Goal: Complete application form

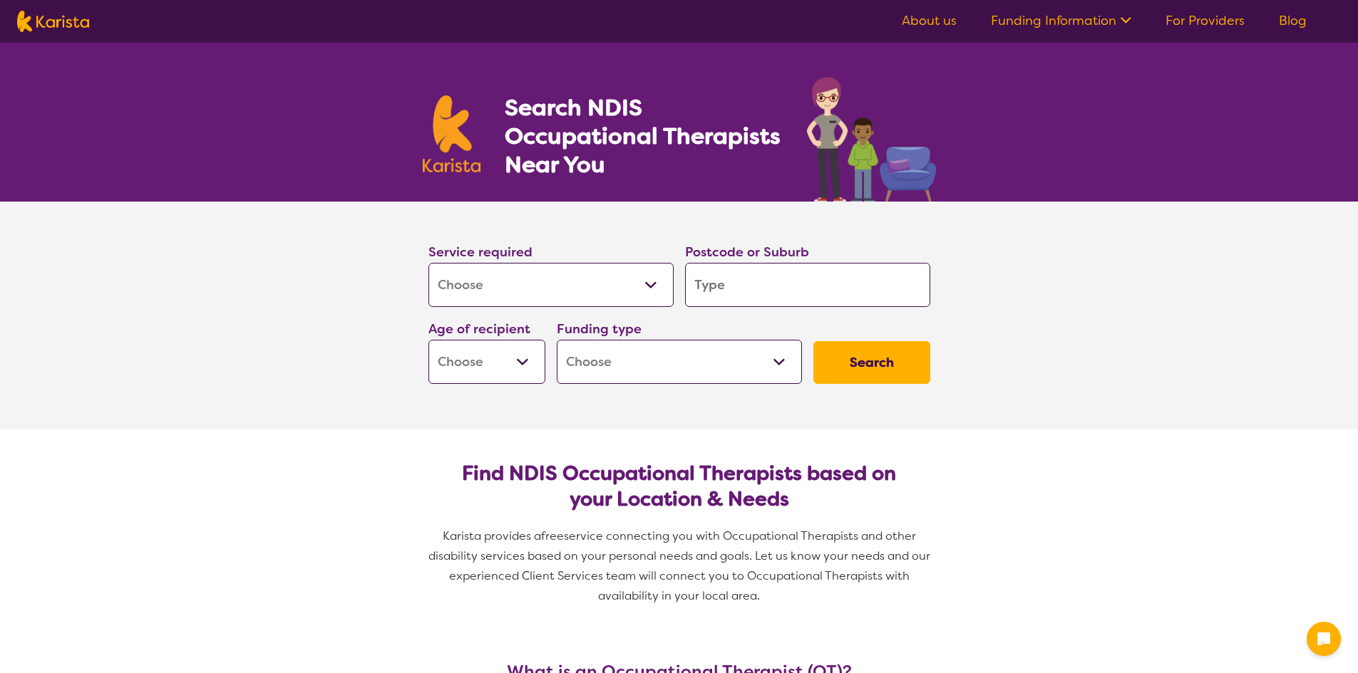
select select "[MEDICAL_DATA]"
drag, startPoint x: 0, startPoint y: 0, endPoint x: 591, endPoint y: 269, distance: 649.0
click at [591, 269] on select "Allied Health Assistant Assessment ([MEDICAL_DATA] or [MEDICAL_DATA]) Behaviour…" at bounding box center [550, 285] width 245 height 44
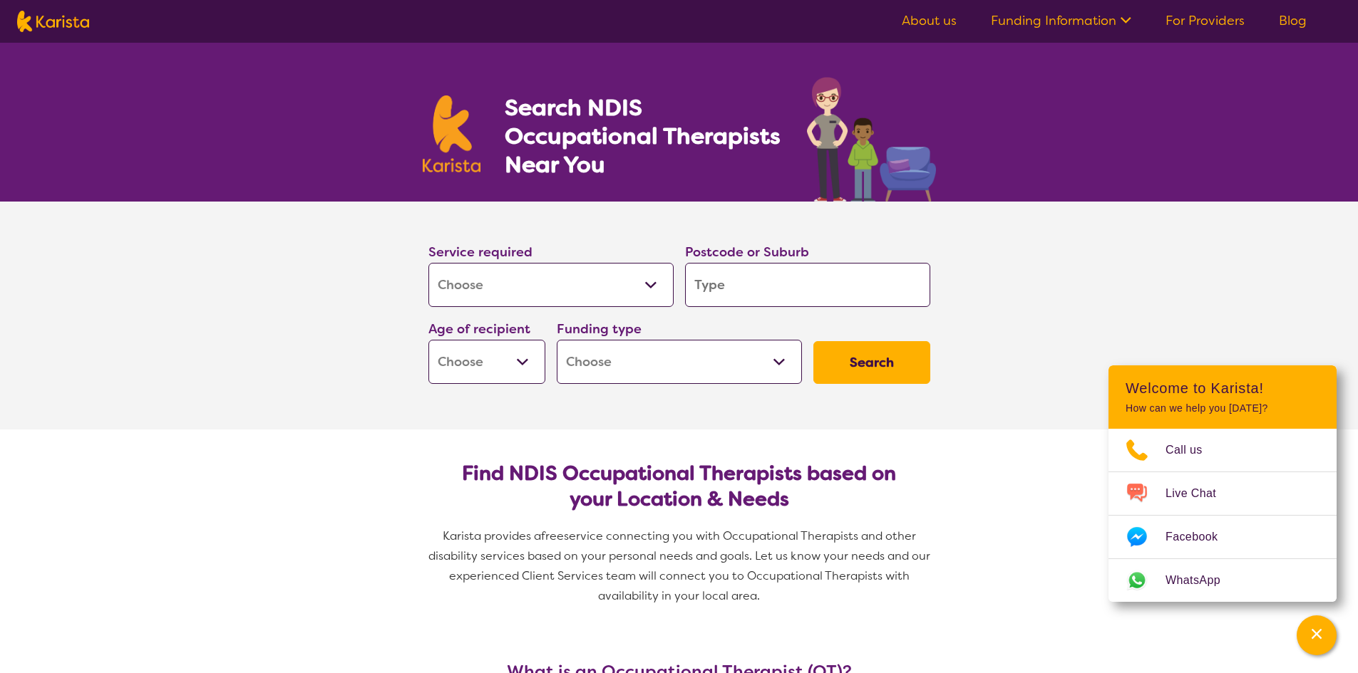
click at [708, 278] on input "search" at bounding box center [807, 285] width 245 height 44
type input "2"
type input "21"
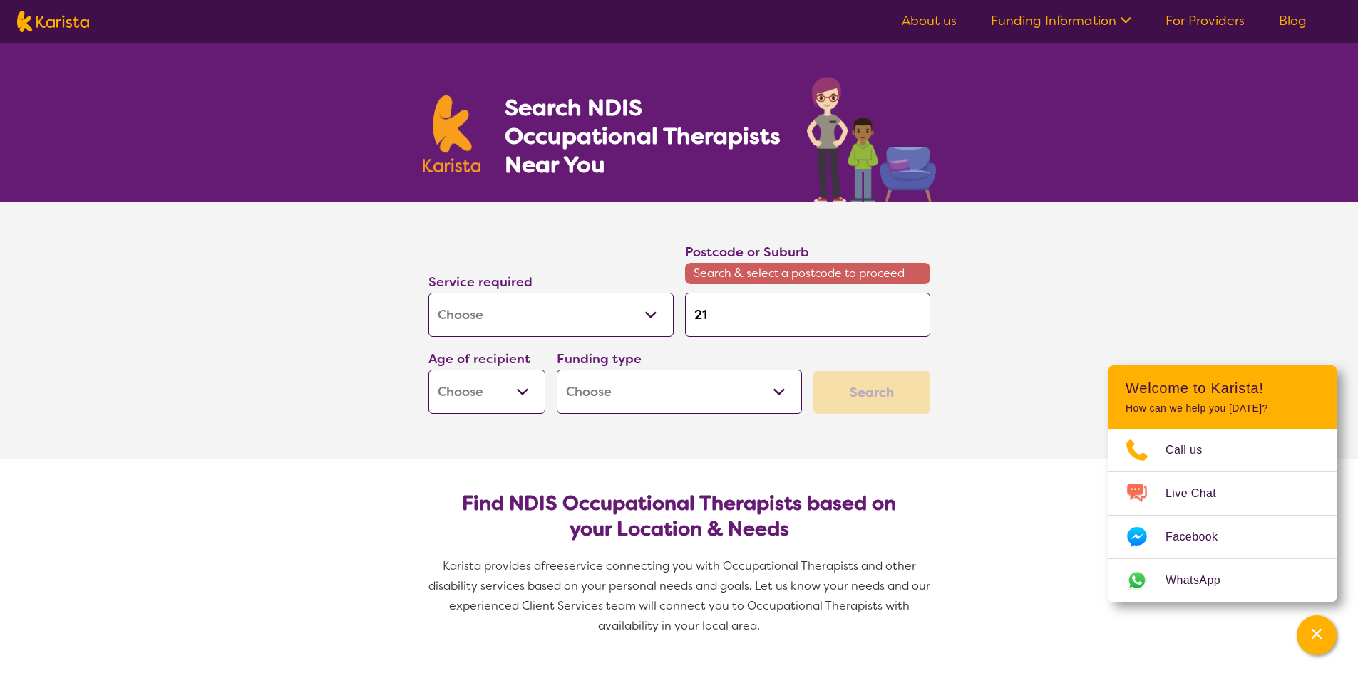
type input "214"
type input "2148"
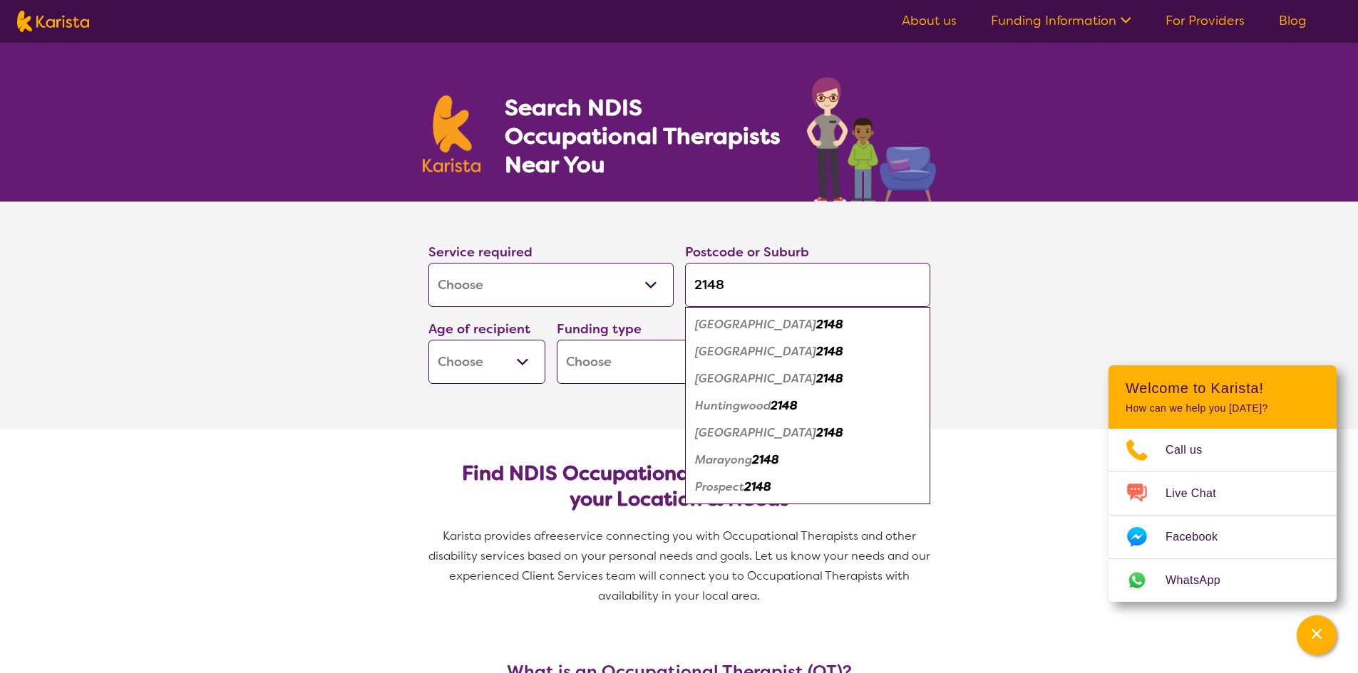
type input "2148"
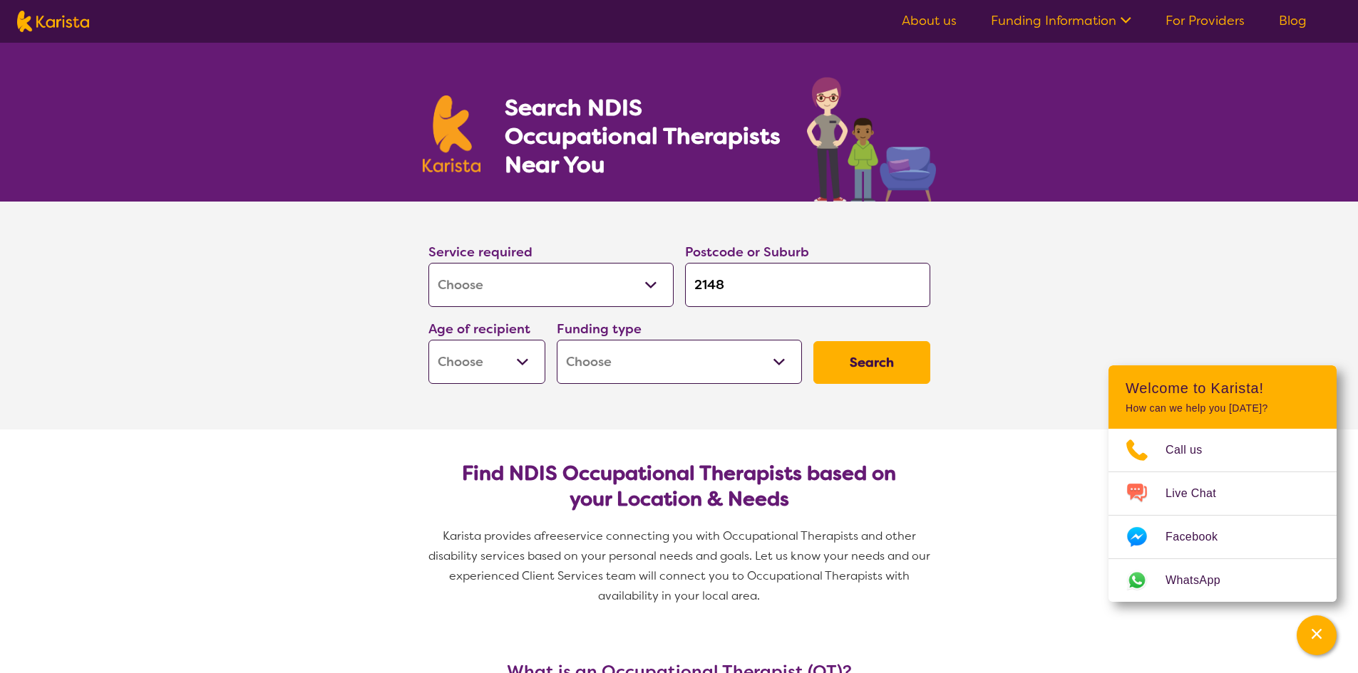
click at [502, 354] on select "Early Childhood - 0 to 9 Child - 10 to 11 Adolescent - 12 to 17 Adult - 18 to 6…" at bounding box center [486, 362] width 117 height 44
select select "AS"
click at [428, 340] on select "Early Childhood - 0 to 9 Child - 10 to 11 Adolescent - 12 to 17 Adult - 18 to 6…" at bounding box center [486, 362] width 117 height 44
select select "AS"
click at [647, 347] on select "Home Care Package (HCP) National Disability Insurance Scheme (NDIS) I don't know" at bounding box center [679, 362] width 245 height 44
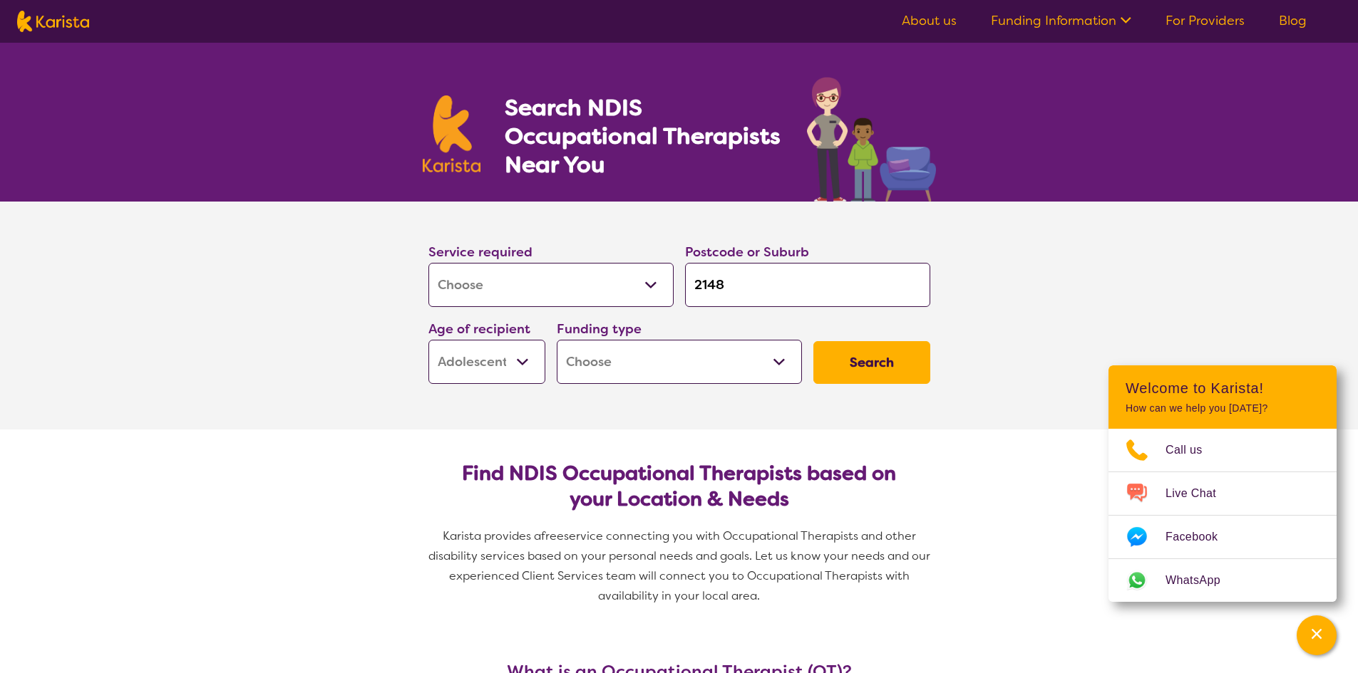
select select "i-don-t-know"
click at [557, 340] on select "Home Care Package (HCP) National Disability Insurance Scheme (NDIS) I don't know" at bounding box center [679, 362] width 245 height 44
select select "i-don-t-know"
click at [877, 349] on button "Search" at bounding box center [871, 362] width 117 height 43
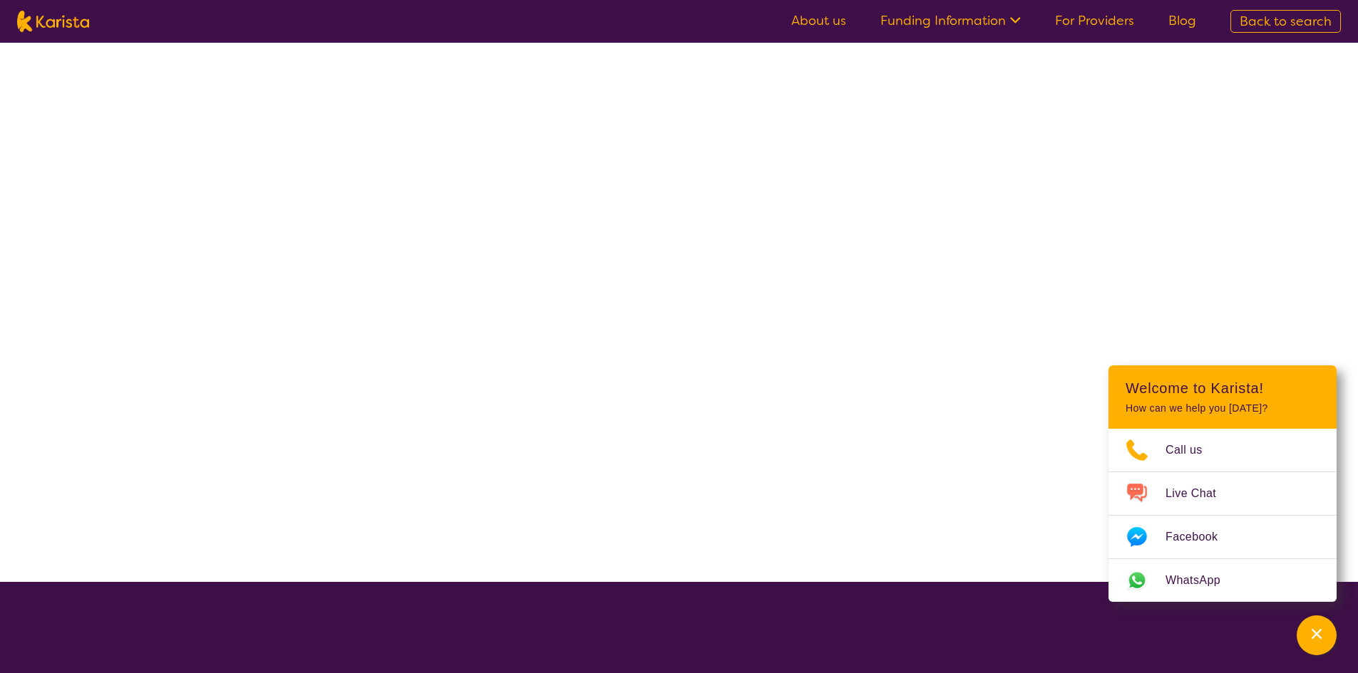
select select "[MEDICAL_DATA]"
select select "AS"
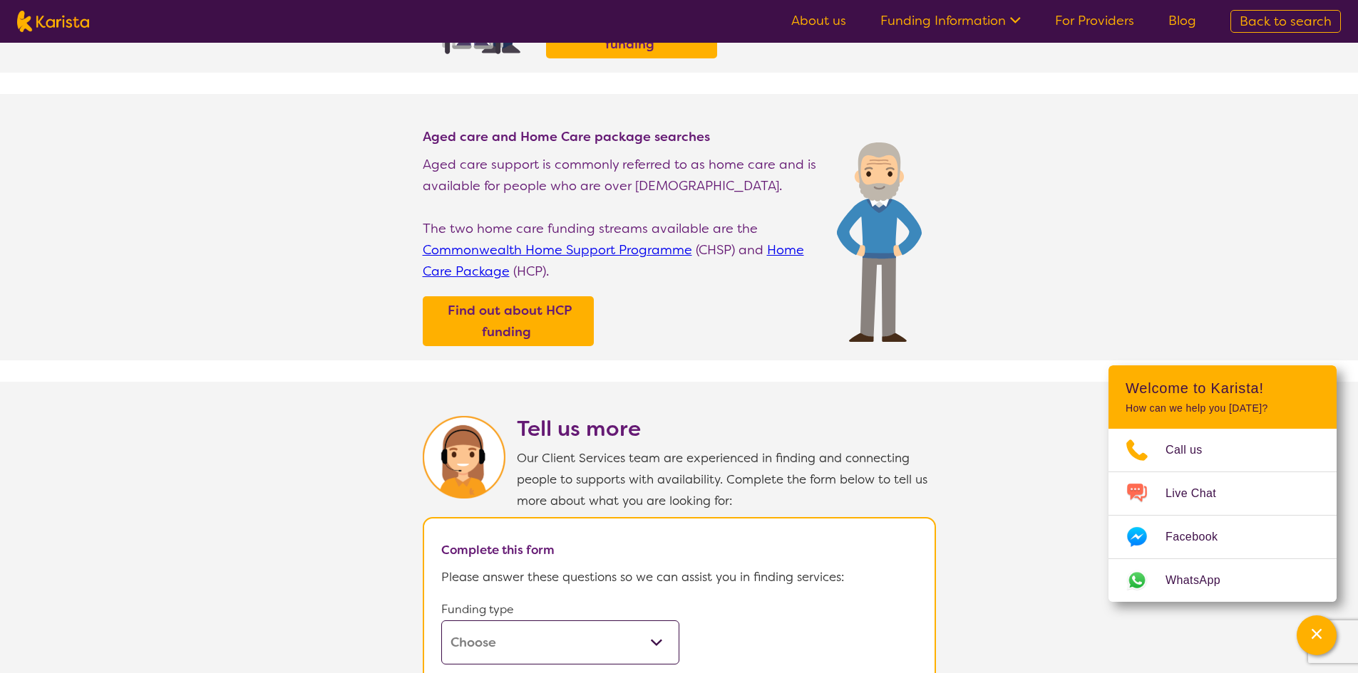
scroll to position [641, 0]
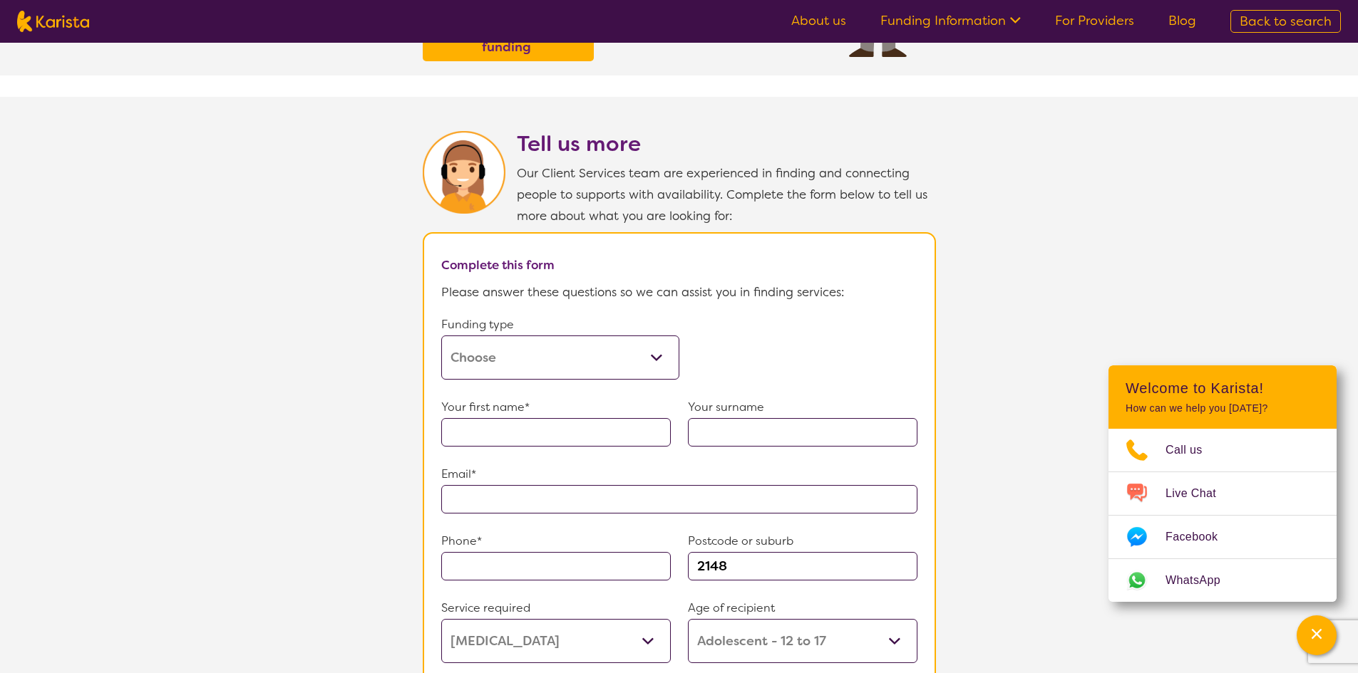
click at [614, 336] on select "Home Care Package (HCP) Home Care Package - Level 1 Home Care Package - Level 2…" at bounding box center [560, 358] width 238 height 44
select select "i-don-t-know"
click at [441, 336] on select "Home Care Package (HCP) Home Care Package - Level 1 Home Care Package - Level 2…" at bounding box center [560, 358] width 238 height 44
click at [522, 420] on input "text" at bounding box center [555, 432] width 229 height 29
type input "[PERSON_NAME]"
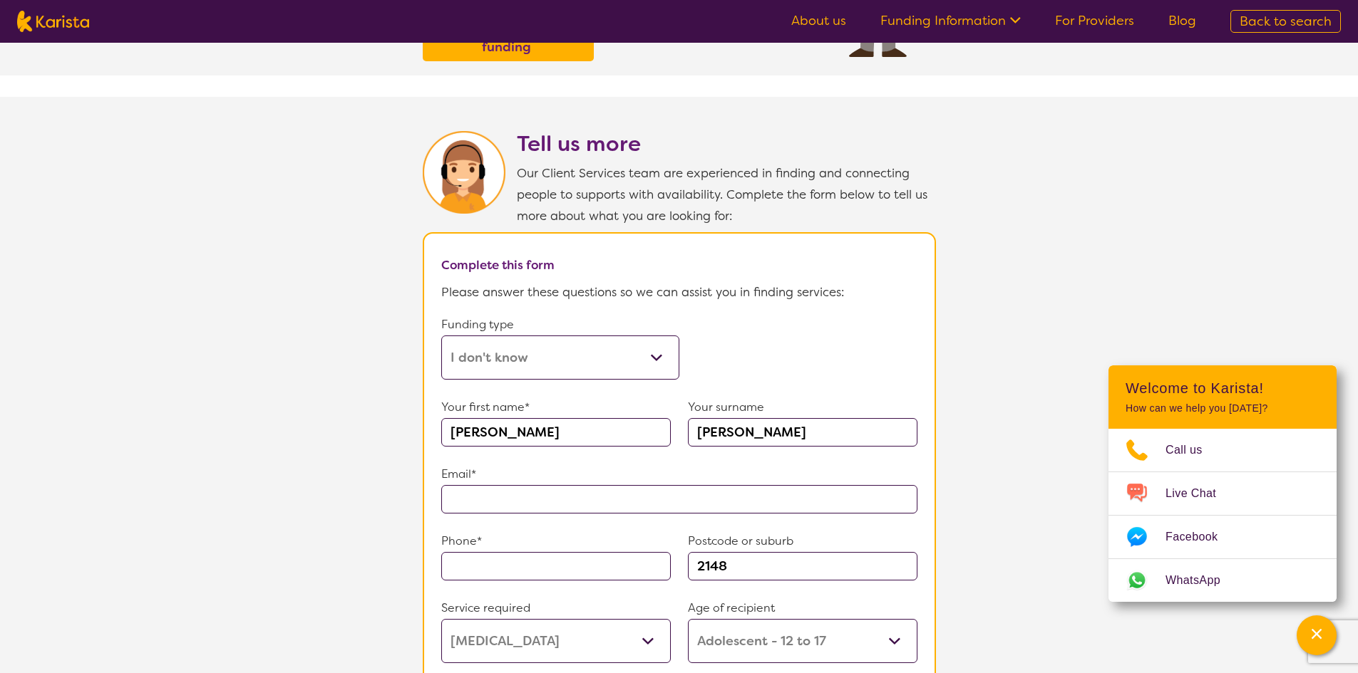
type input "[PERSON_NAME]"
click at [533, 487] on input "text" at bounding box center [679, 499] width 476 height 29
type input "**********"
drag, startPoint x: 531, startPoint y: 555, endPoint x: 541, endPoint y: 549, distance: 11.9
click at [531, 555] on input "text" at bounding box center [555, 566] width 229 height 29
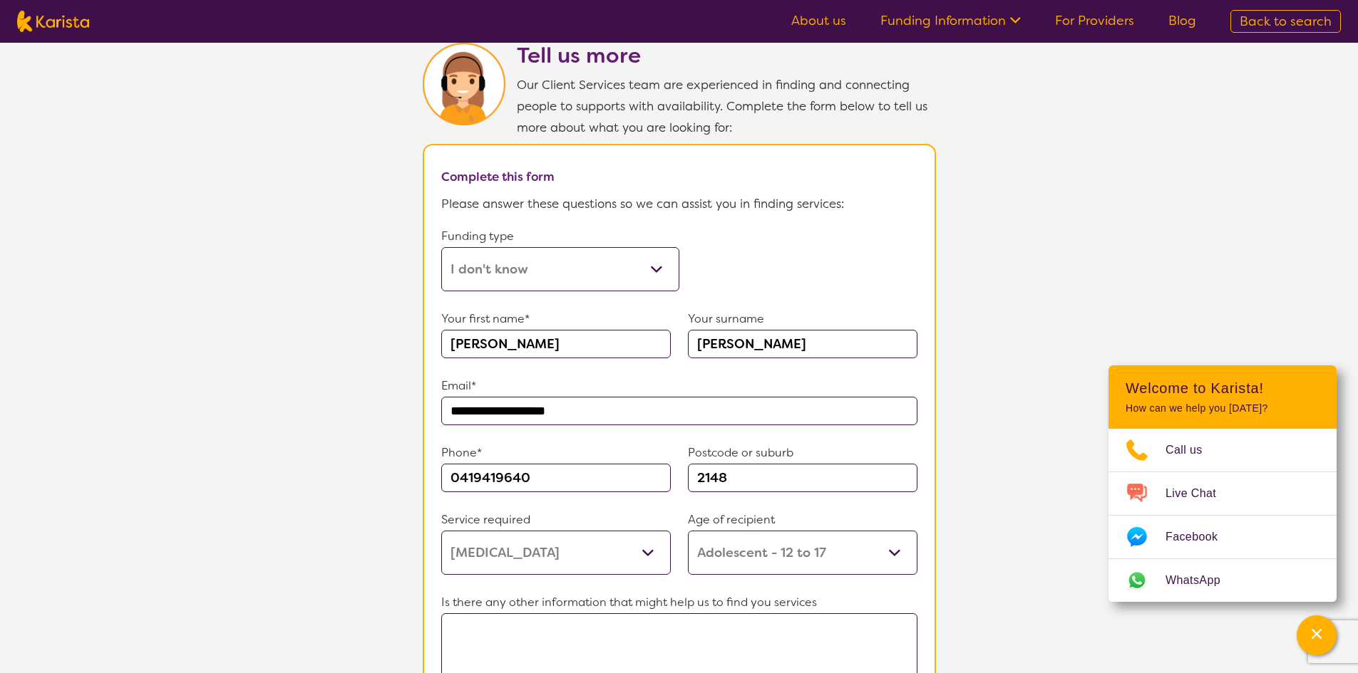
scroll to position [926, 0]
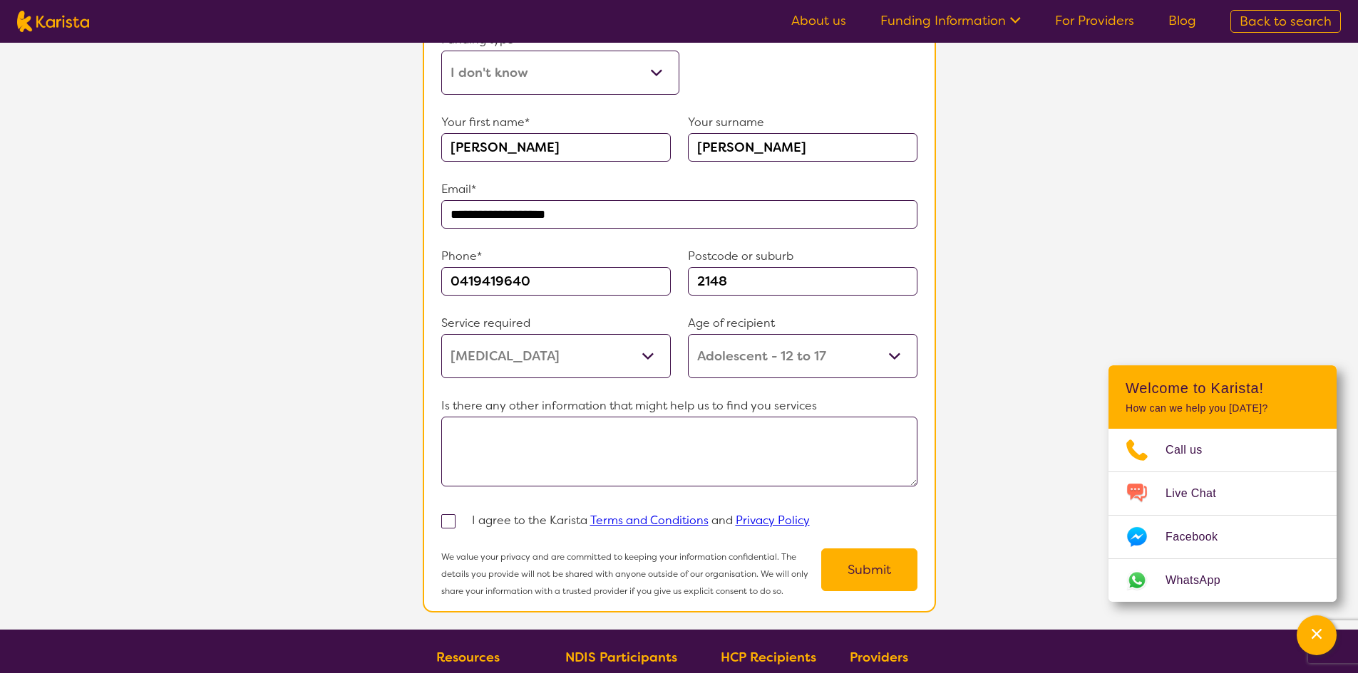
type input "0419419640"
click at [489, 440] on textarea at bounding box center [679, 452] width 476 height 70
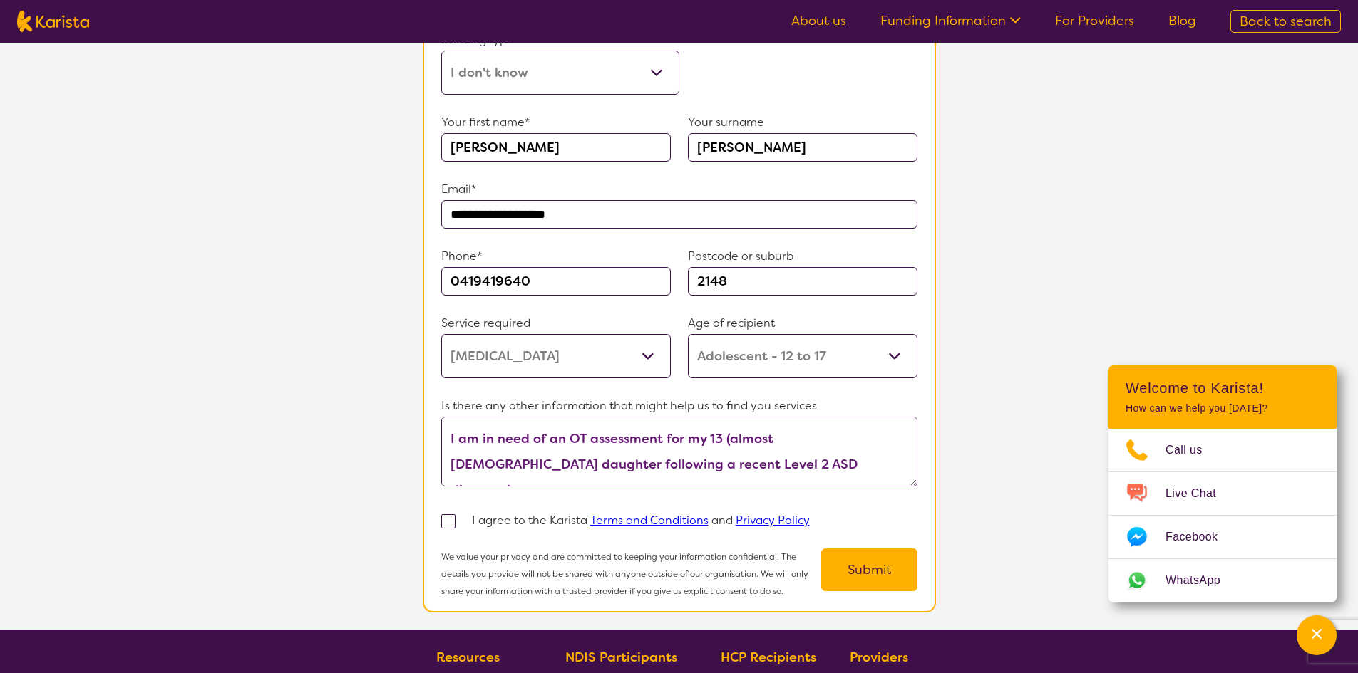
type textarea "I am in need of an OT assessment for my 13 (almost [DEMOGRAPHIC_DATA] daughter …"
click at [445, 520] on span at bounding box center [448, 522] width 14 height 14
click at [462, 520] on input "checkbox" at bounding box center [466, 520] width 9 height 9
checkbox input "true"
type textarea "I am in need of an OT assessment for my 13 (almost [DEMOGRAPHIC_DATA] daughter …"
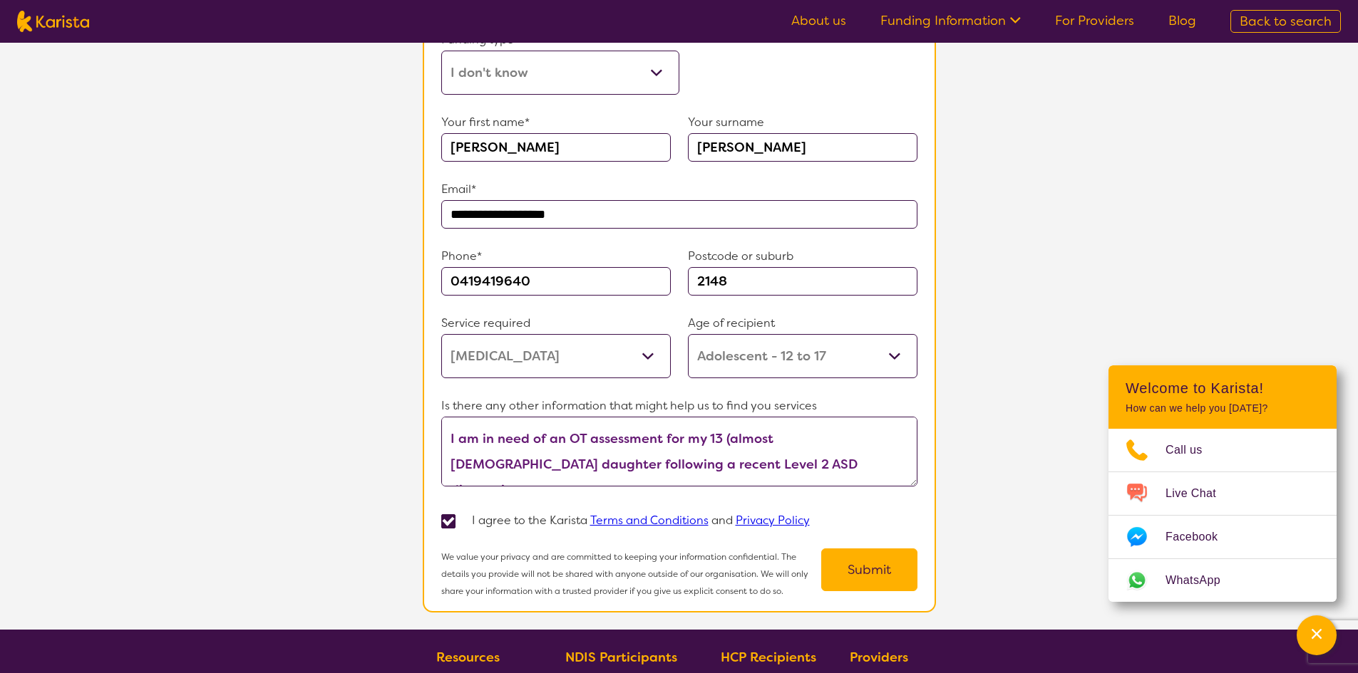
click at [879, 571] on button "Submit" at bounding box center [869, 570] width 96 height 43
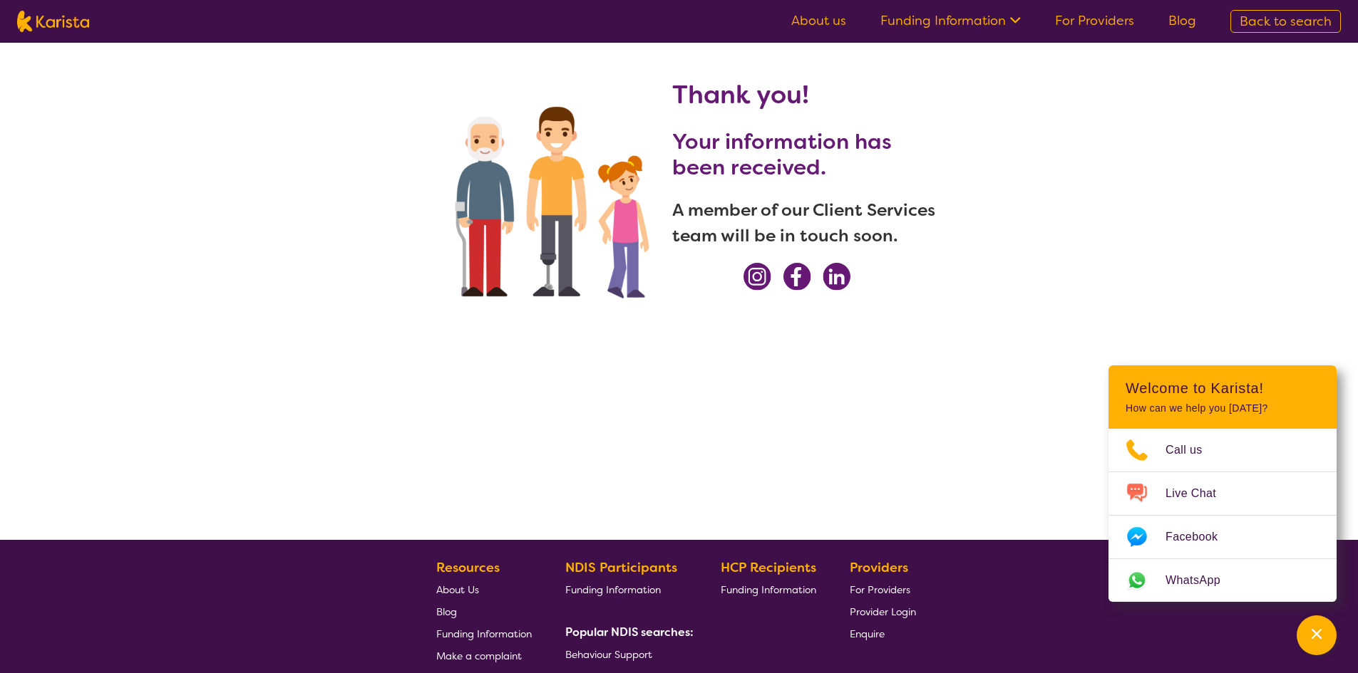
scroll to position [38, 0]
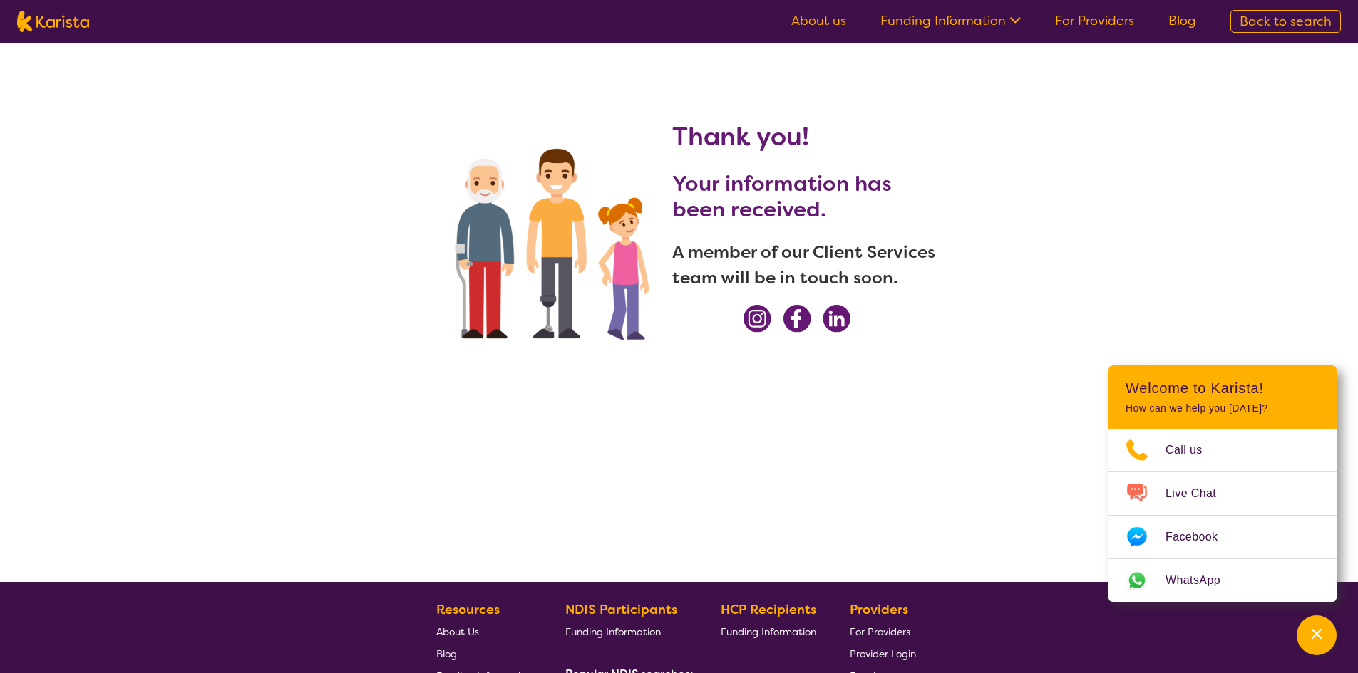
select select "[MEDICAL_DATA]"
select select "AS"
select select "i-don-t-know"
select select "[MEDICAL_DATA]"
select select "AS"
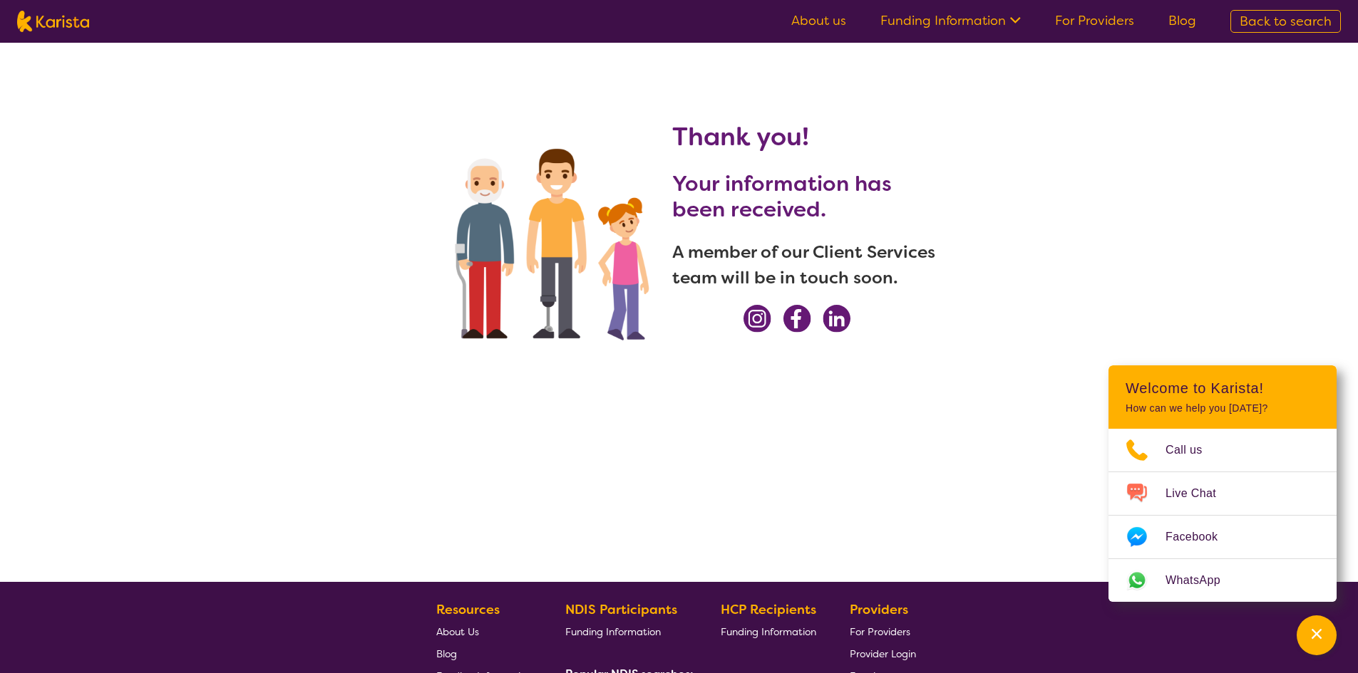
select select "i-don-t-know"
